Goal: Information Seeking & Learning: Compare options

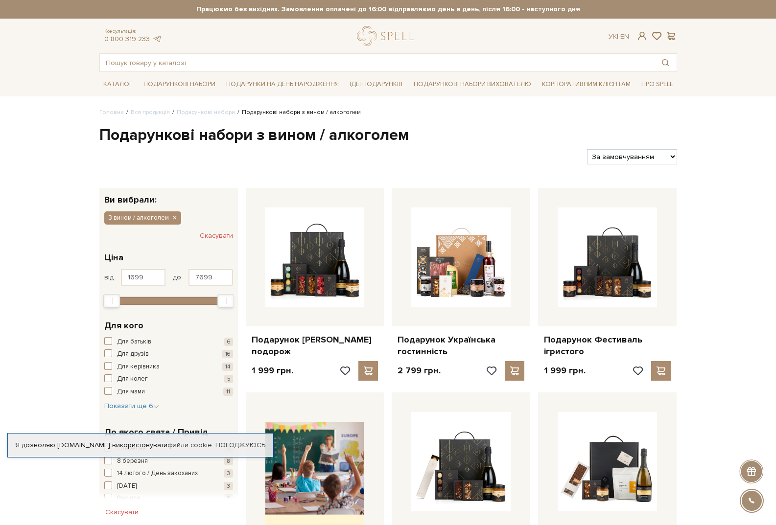
click at [664, 152] on select "За замовчуванням За Ціною (зростання) За Ціною (зменшення) Новинки За популярні…" at bounding box center [632, 156] width 90 height 15
select select "https://spellchocolate.com/our-productions/podarunkovi-box/z-vinom-alkogolem?so…"
click at [587, 149] on select "За замовчуванням За Ціною (зростання) За Ціною (зменшення) Новинки За популярні…" at bounding box center [632, 156] width 90 height 15
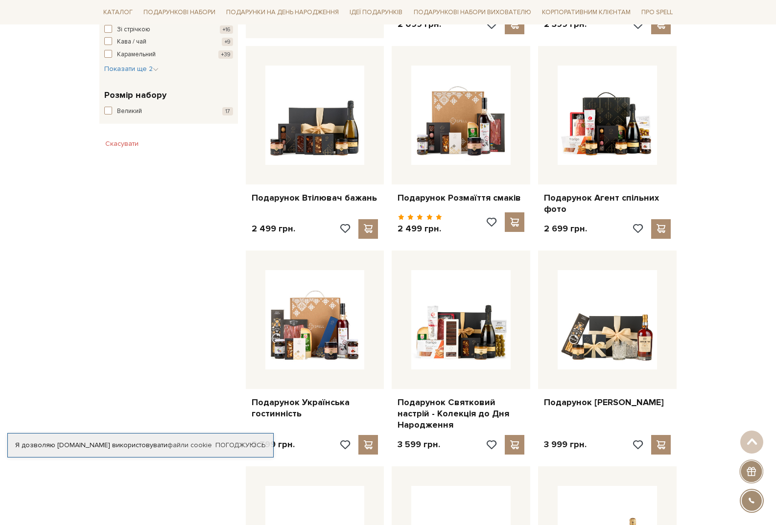
scroll to position [599, 0]
